Goal: Task Accomplishment & Management: Use online tool/utility

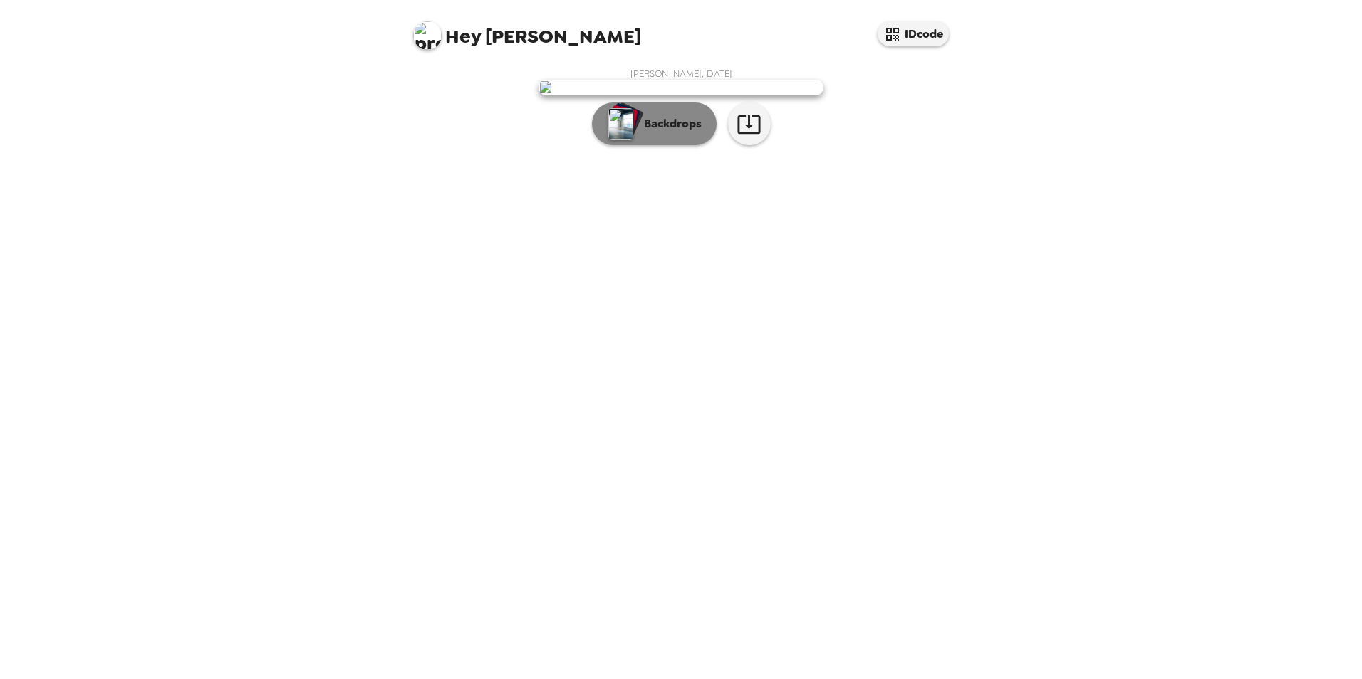
click at [661, 132] on p "Backdrops" at bounding box center [669, 123] width 65 height 17
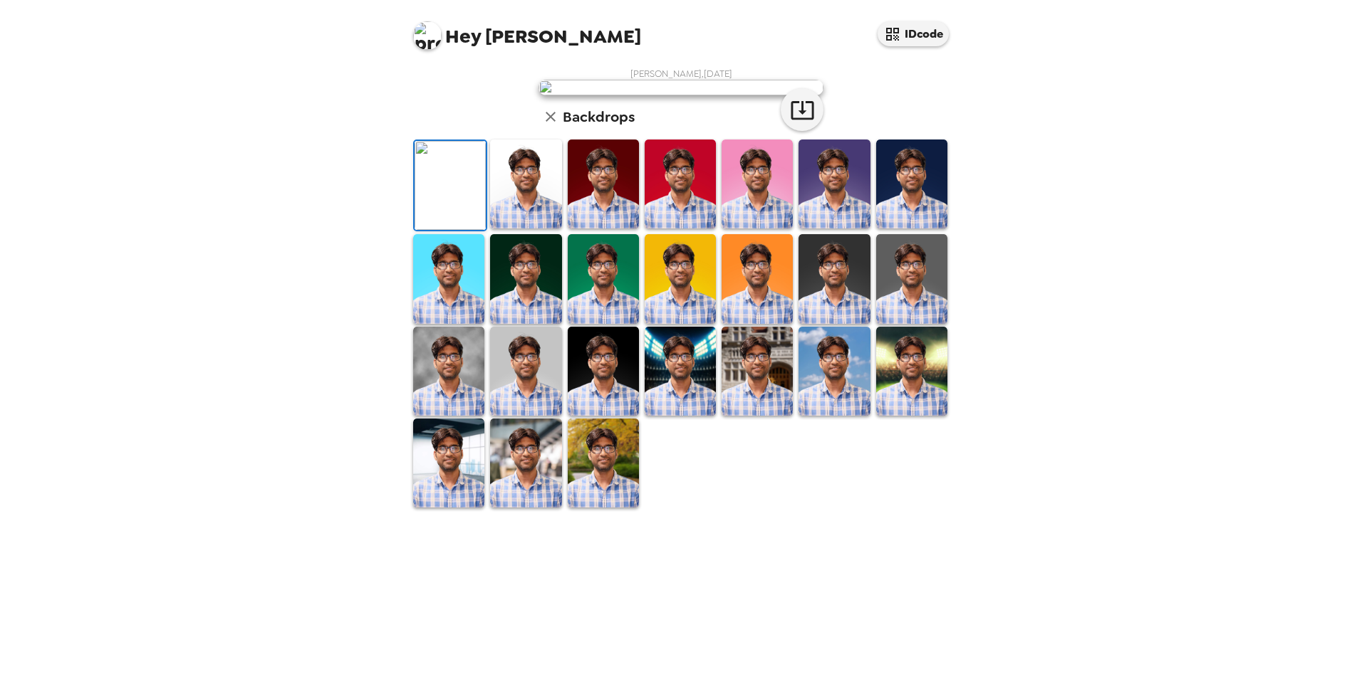
scroll to position [184, 0]
click at [605, 416] on img at bounding box center [603, 371] width 71 height 89
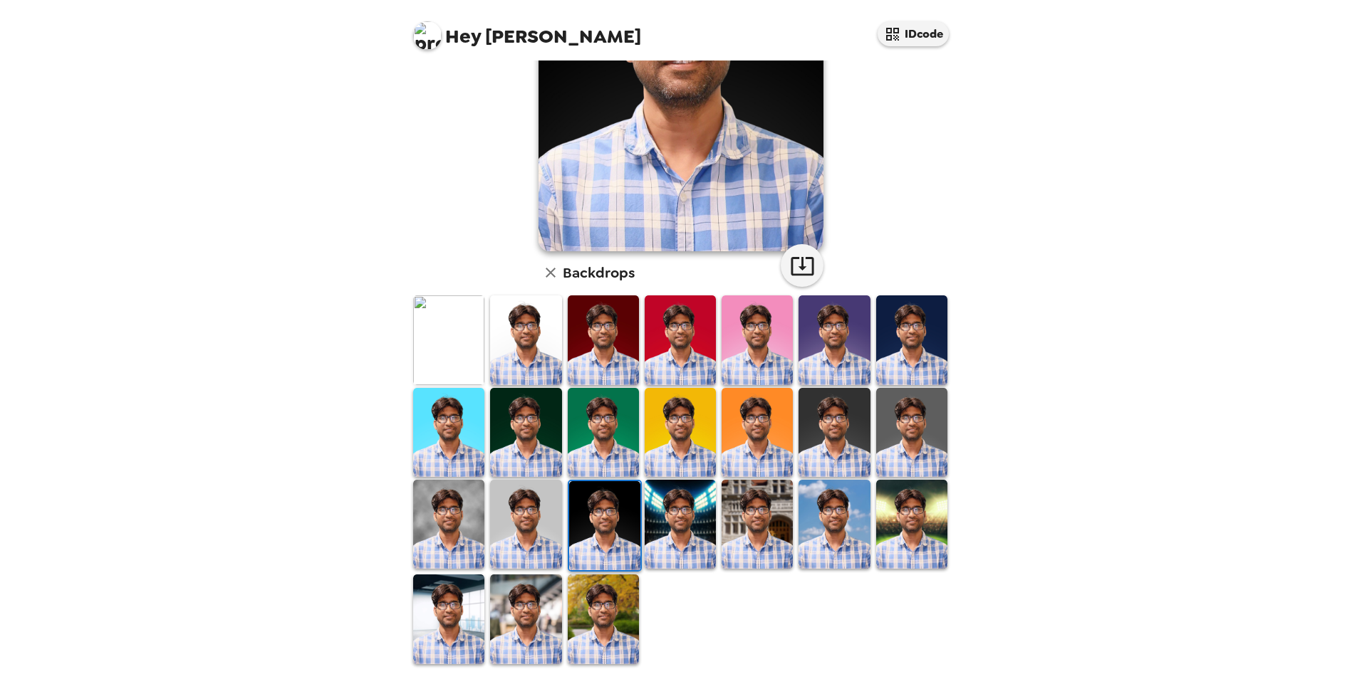
drag, startPoint x: 522, startPoint y: 324, endPoint x: 533, endPoint y: 340, distance: 20.0
click at [522, 325] on img at bounding box center [525, 340] width 71 height 89
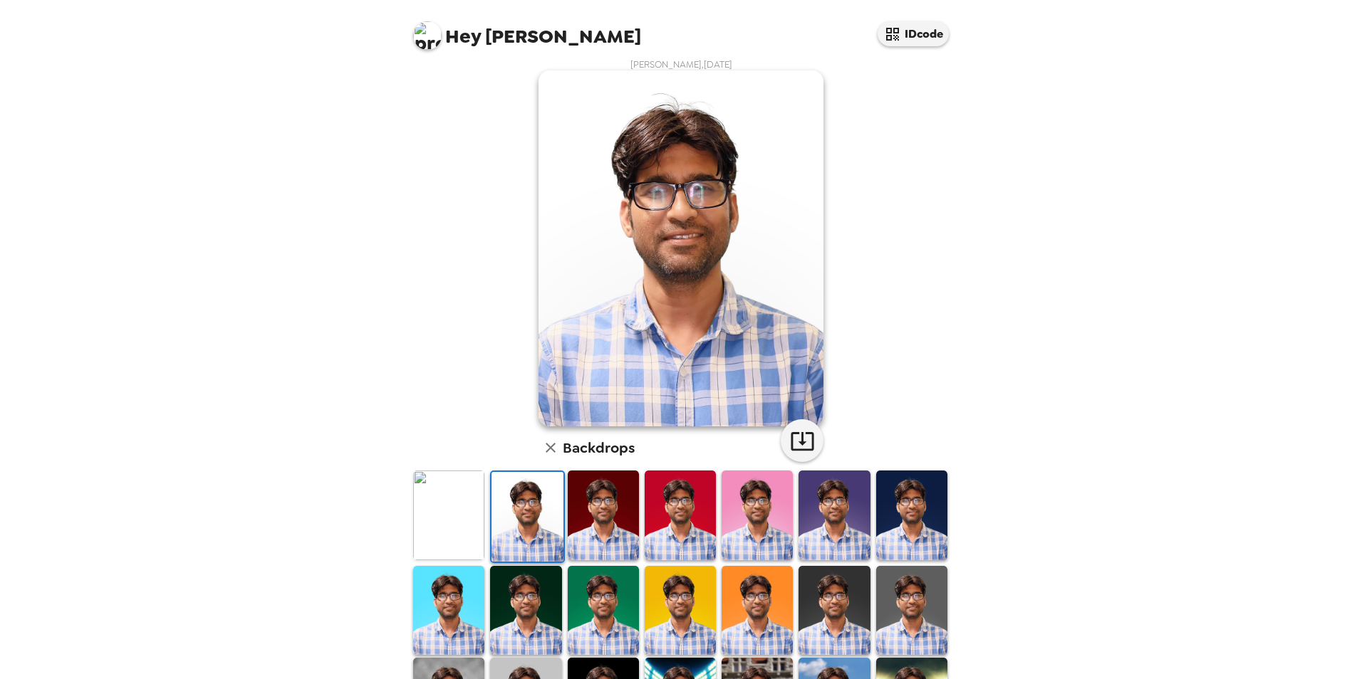
scroll to position [0, 0]
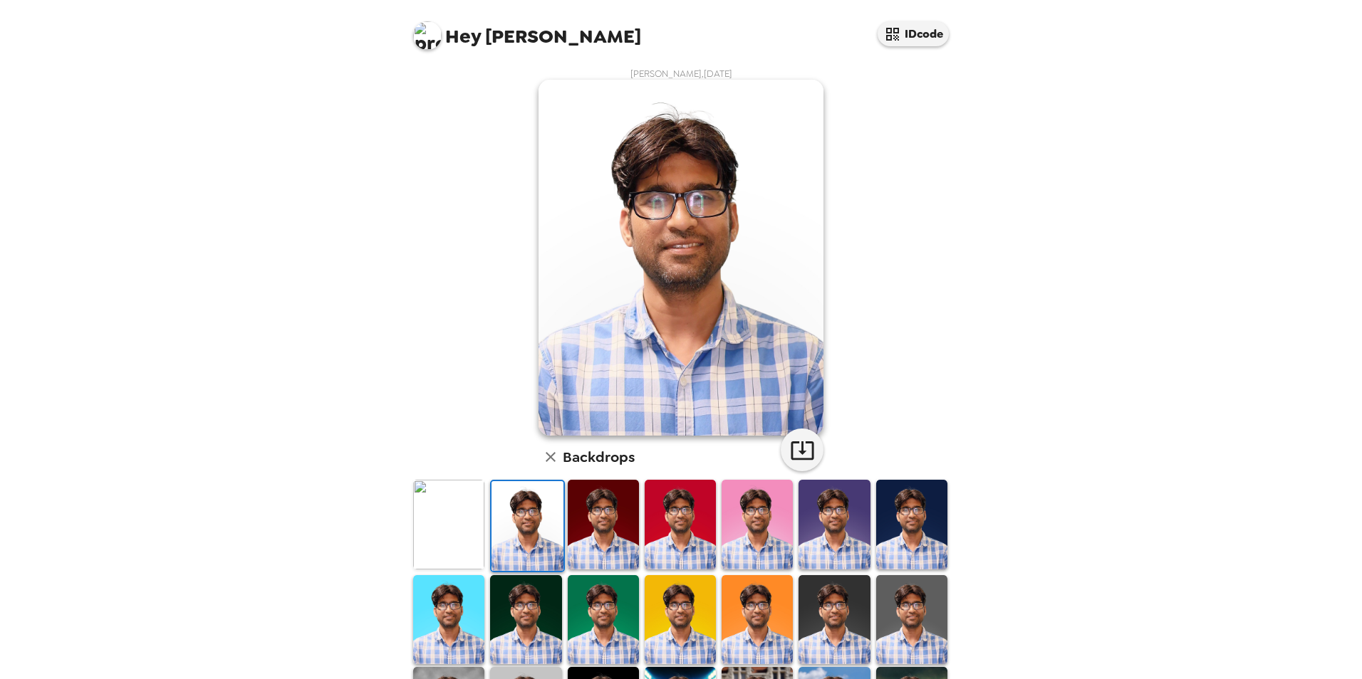
click at [753, 536] on img at bounding box center [756, 524] width 71 height 89
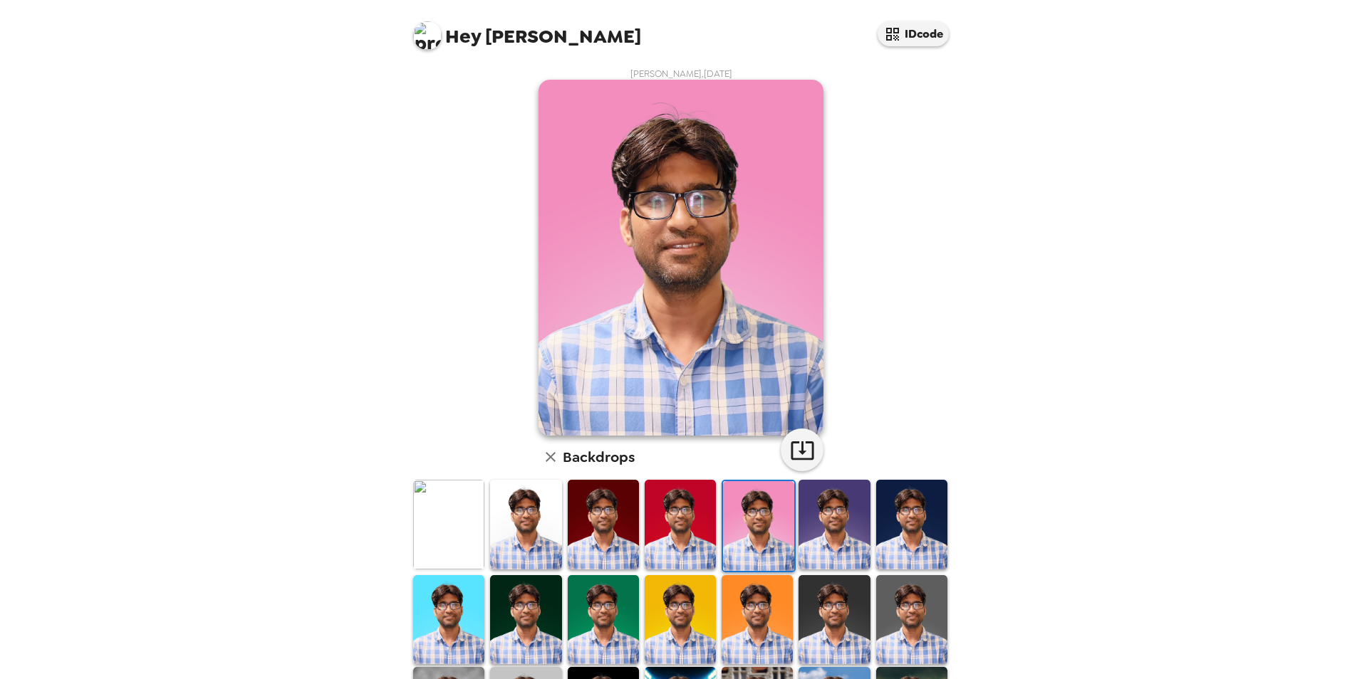
click at [910, 519] on img at bounding box center [911, 524] width 71 height 89
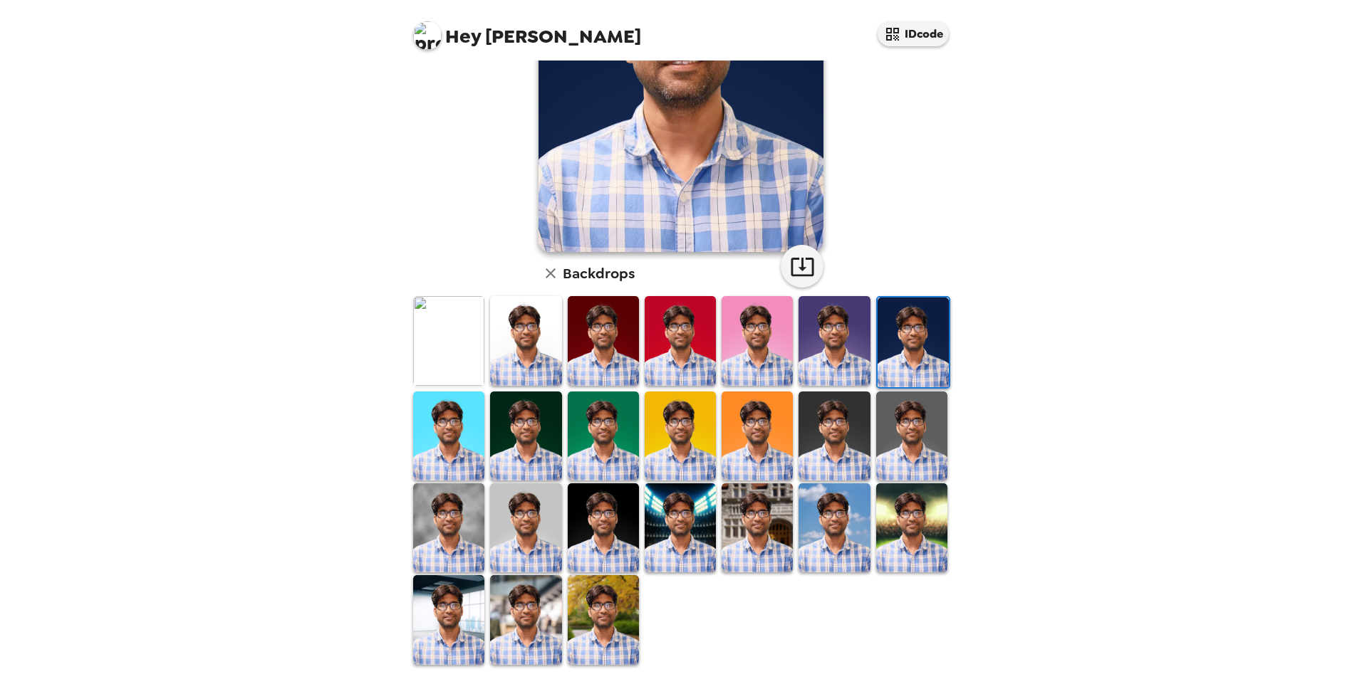
scroll to position [184, 0]
click at [621, 597] on img at bounding box center [603, 619] width 71 height 89
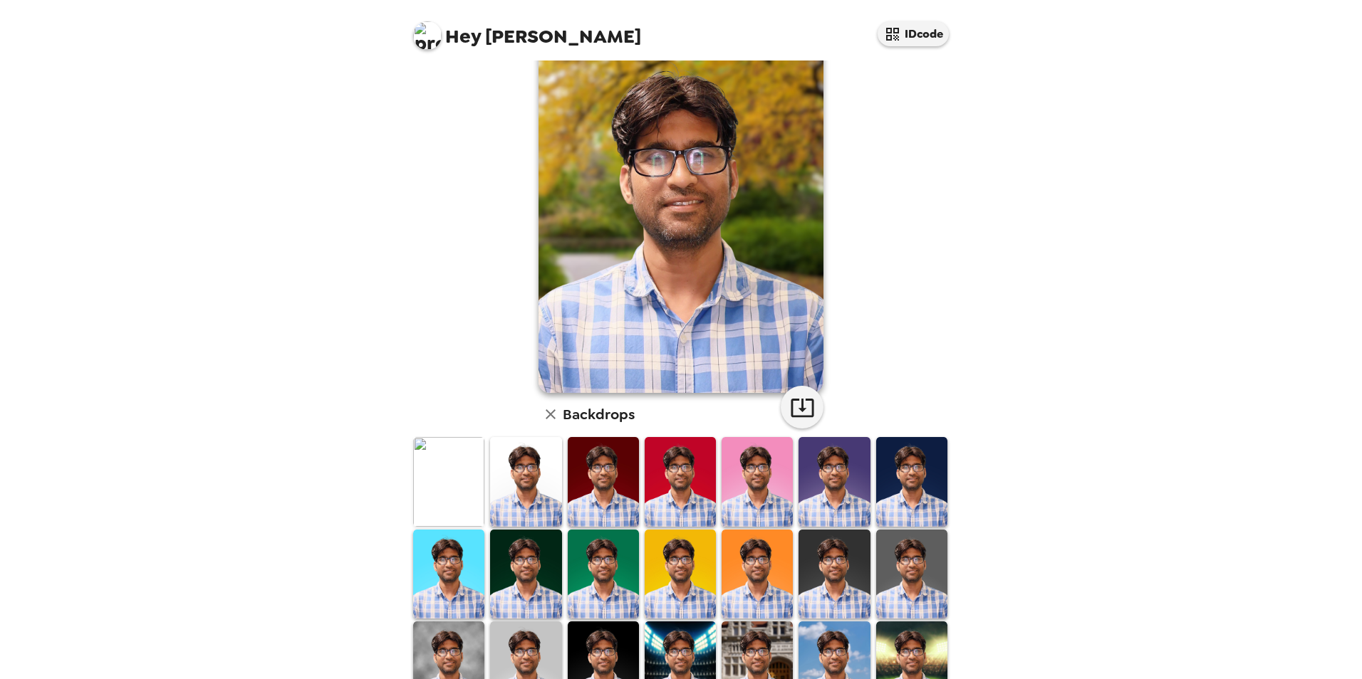
scroll to position [0, 0]
